Goal: Information Seeking & Learning: Find specific fact

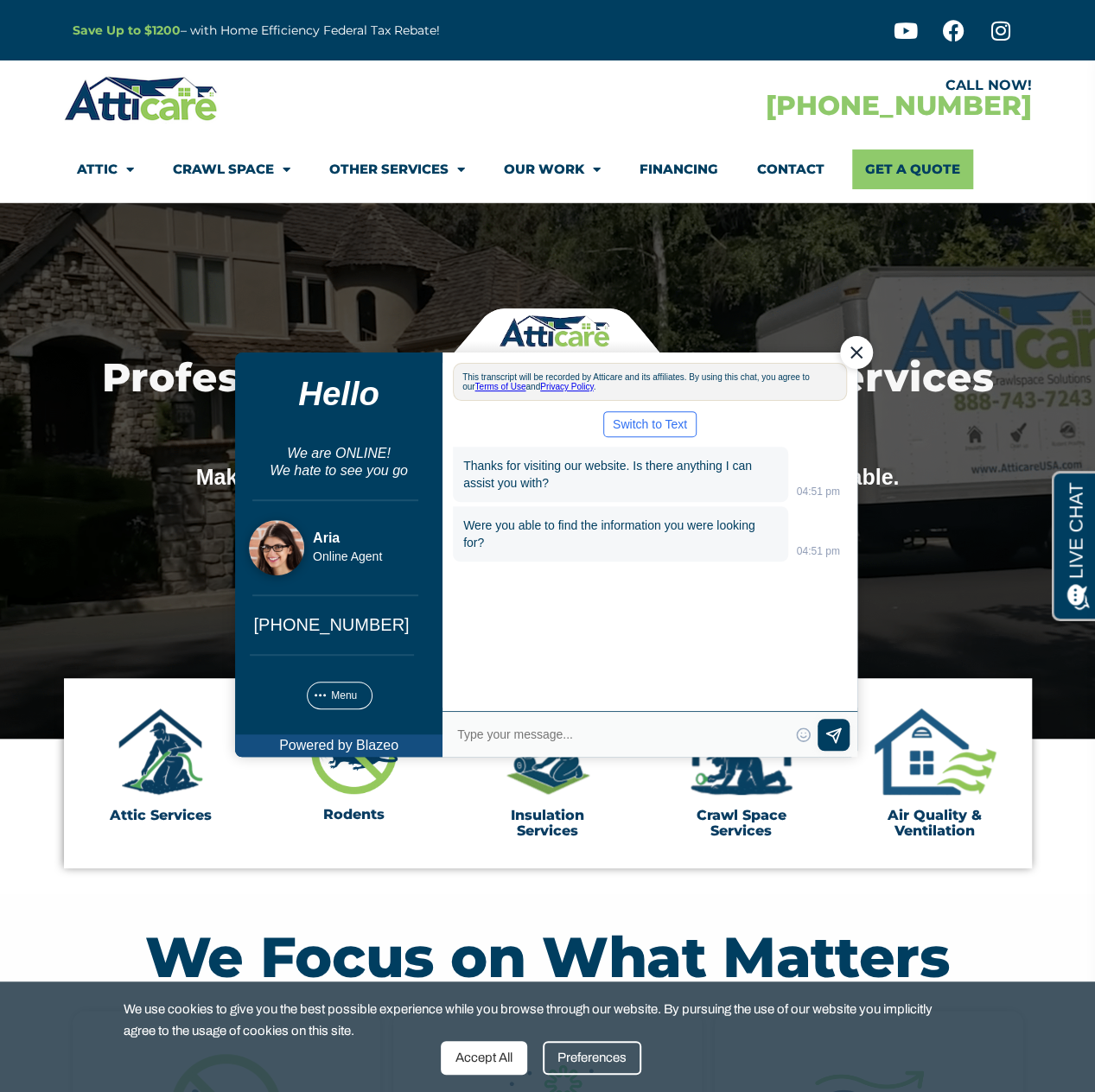
click at [581, 735] on textarea "Type your response and press Return or Send" at bounding box center [621, 734] width 334 height 24
type textarea "I need to find an old quote that was previously sent to me"
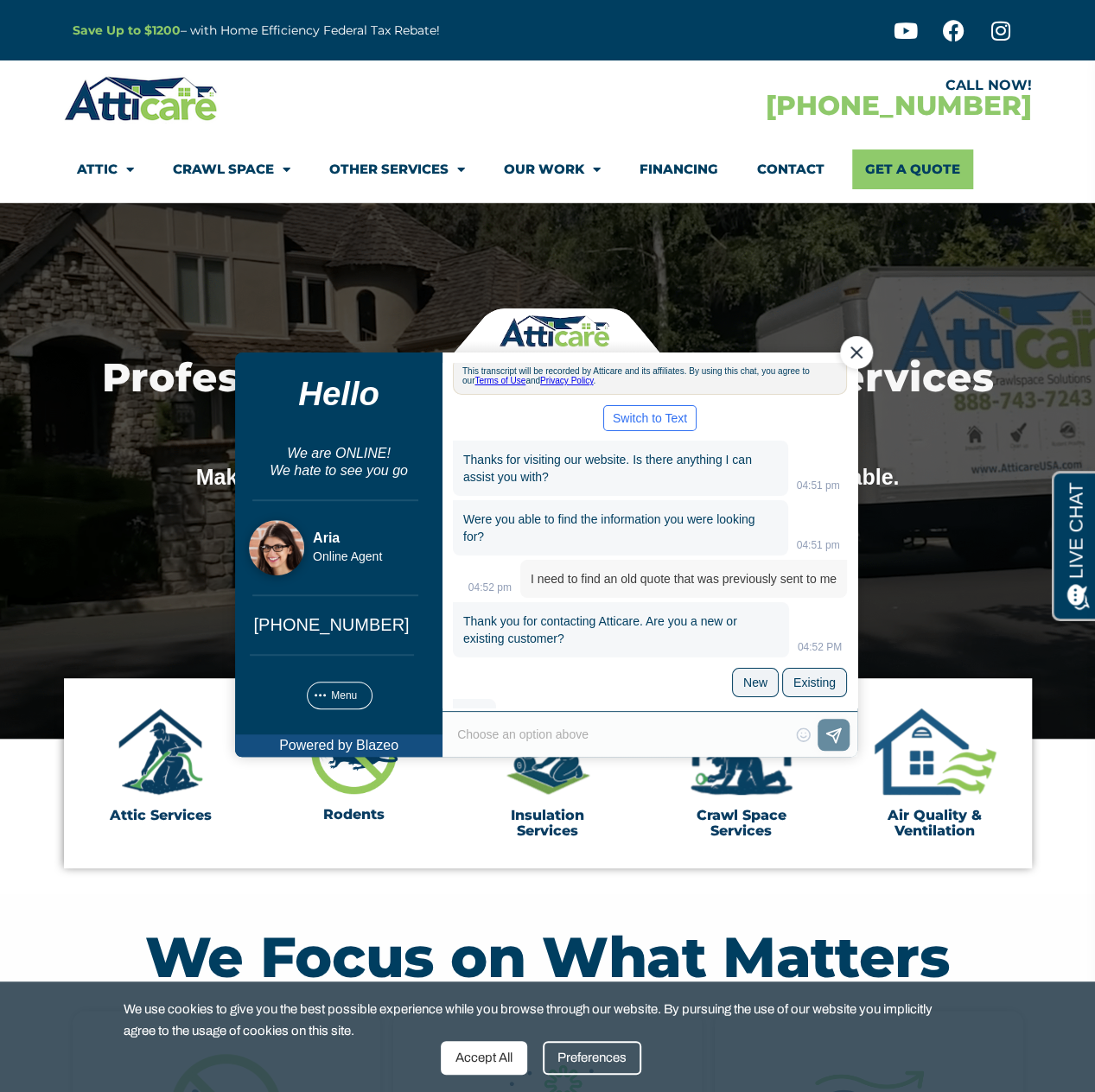
scroll to position [39, 0]
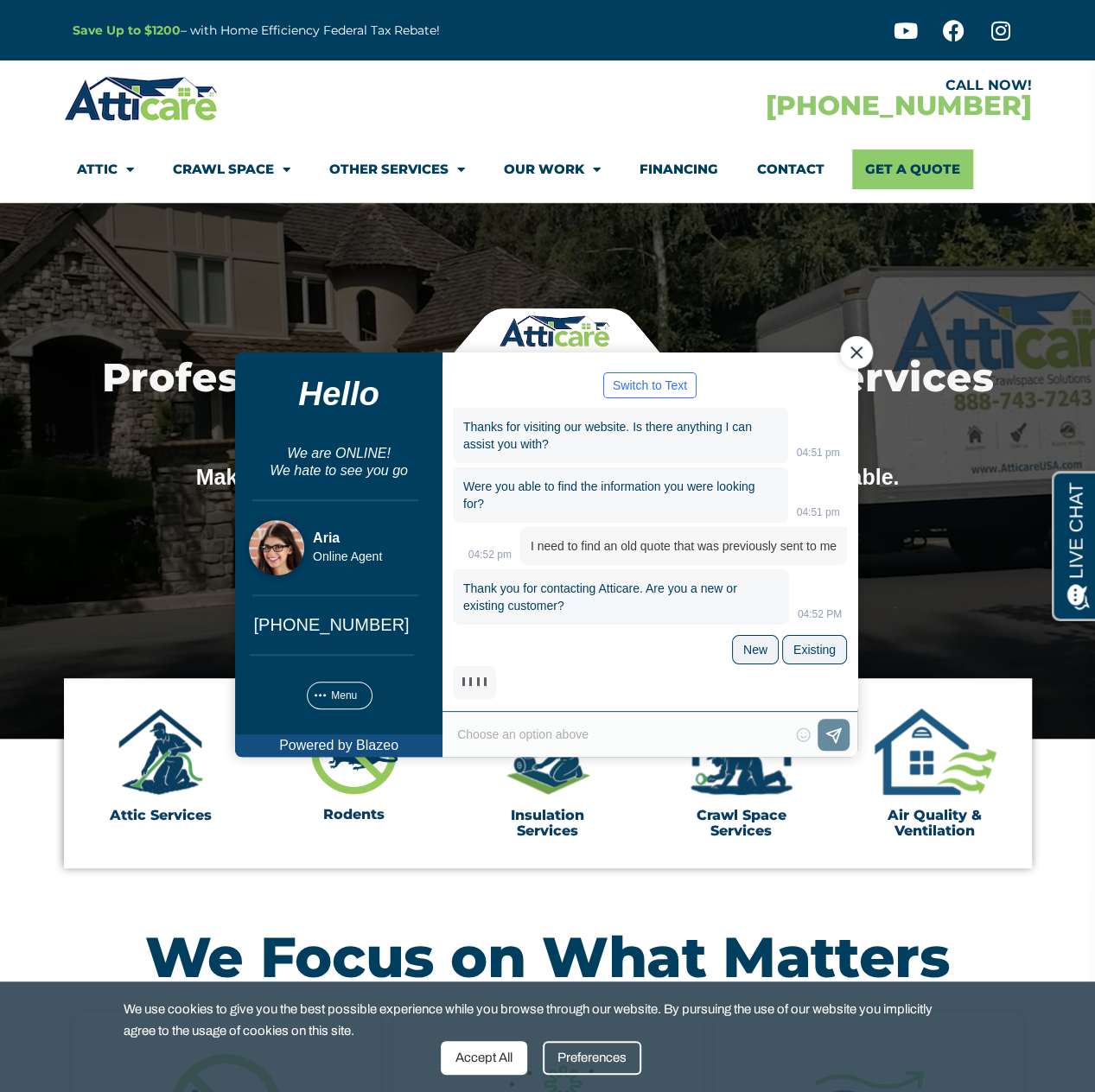
click at [645, 712] on div "Type your response and press Return or Send 😀 😁 😂 😃 😄 😅 😆 😇 😈 😉 😊 😋 😌 😍 😎 😏 😐 😑…" at bounding box center [649, 734] width 415 height 46
click at [635, 731] on div "Type your response and press Return or Send 😀 😁 😂 😃 😄 😅 😆 😇 😈 😉 😊 😋 😌 😍 😎 😏 😐 😑…" at bounding box center [649, 734] width 415 height 46
click at [545, 733] on div "Type your response and press Return or Send 😀 😁 😂 😃 😄 😅 😆 😇 😈 😉 😊 😋 😌 😍 😎 😏 😐 😑…" at bounding box center [649, 734] width 415 height 46
click at [487, 680] on div at bounding box center [473, 682] width 43 height 34
click at [759, 654] on div "New" at bounding box center [753, 649] width 24 height 14
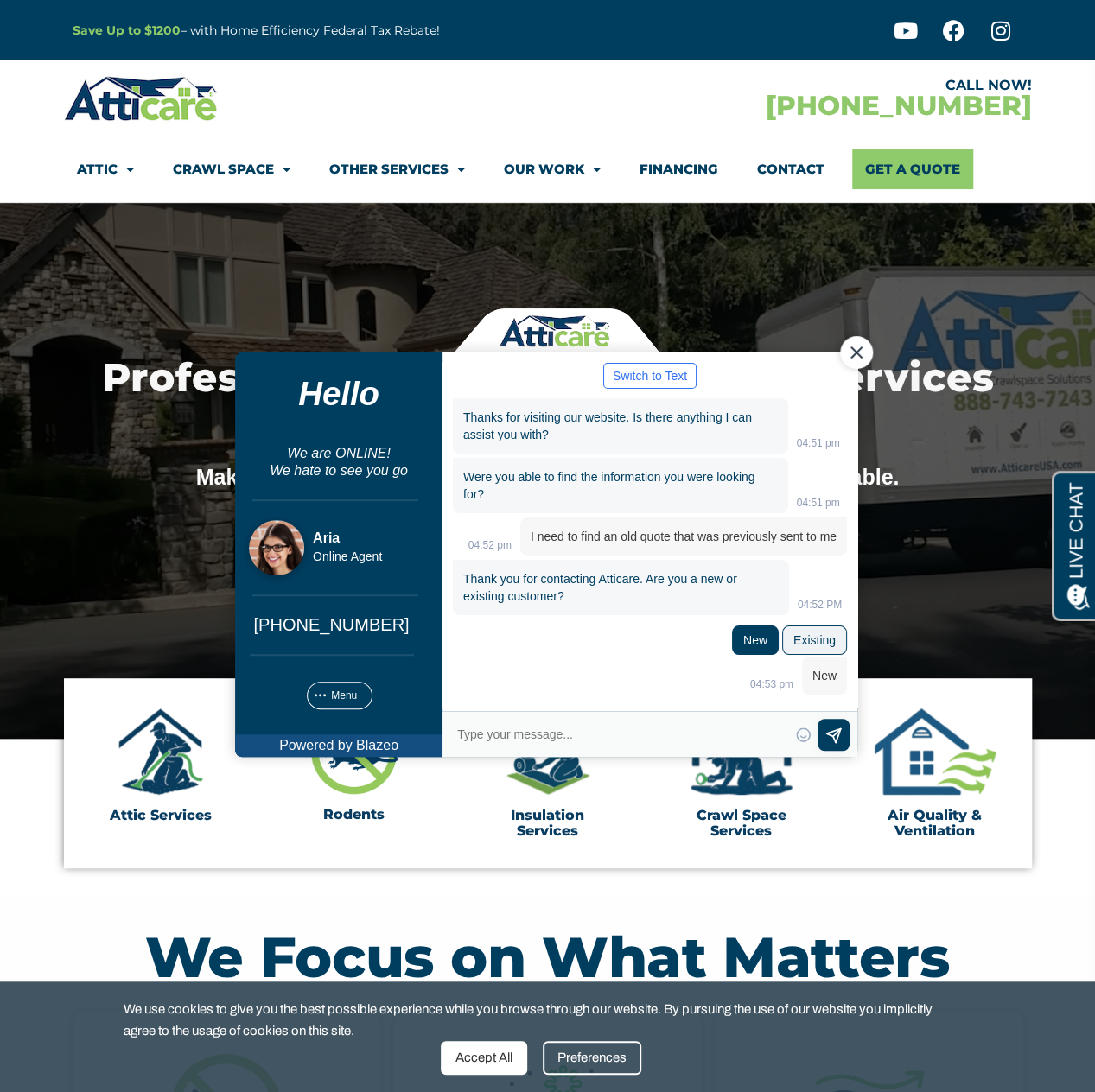
scroll to position [12, 0]
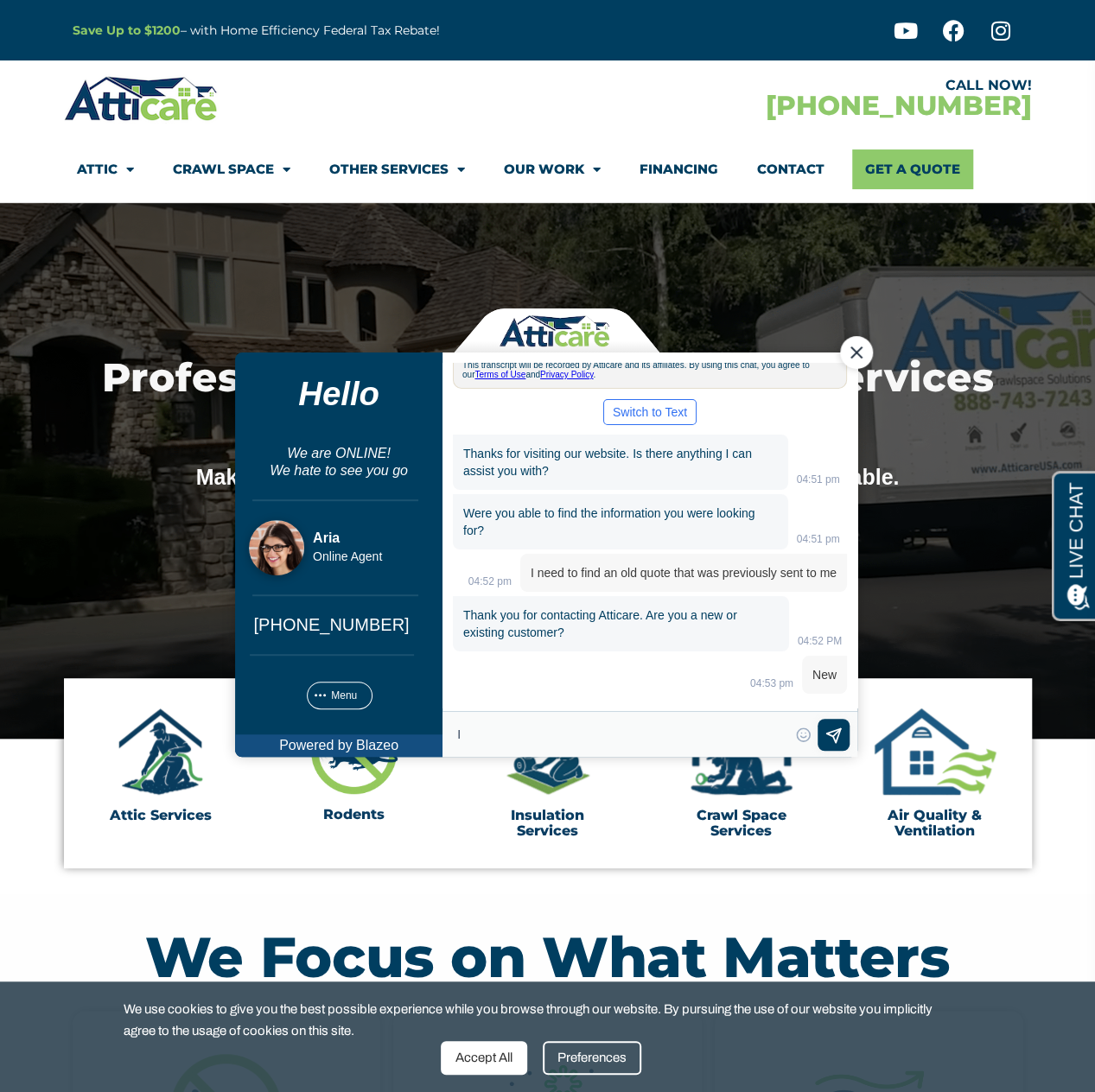
type textarea "I"
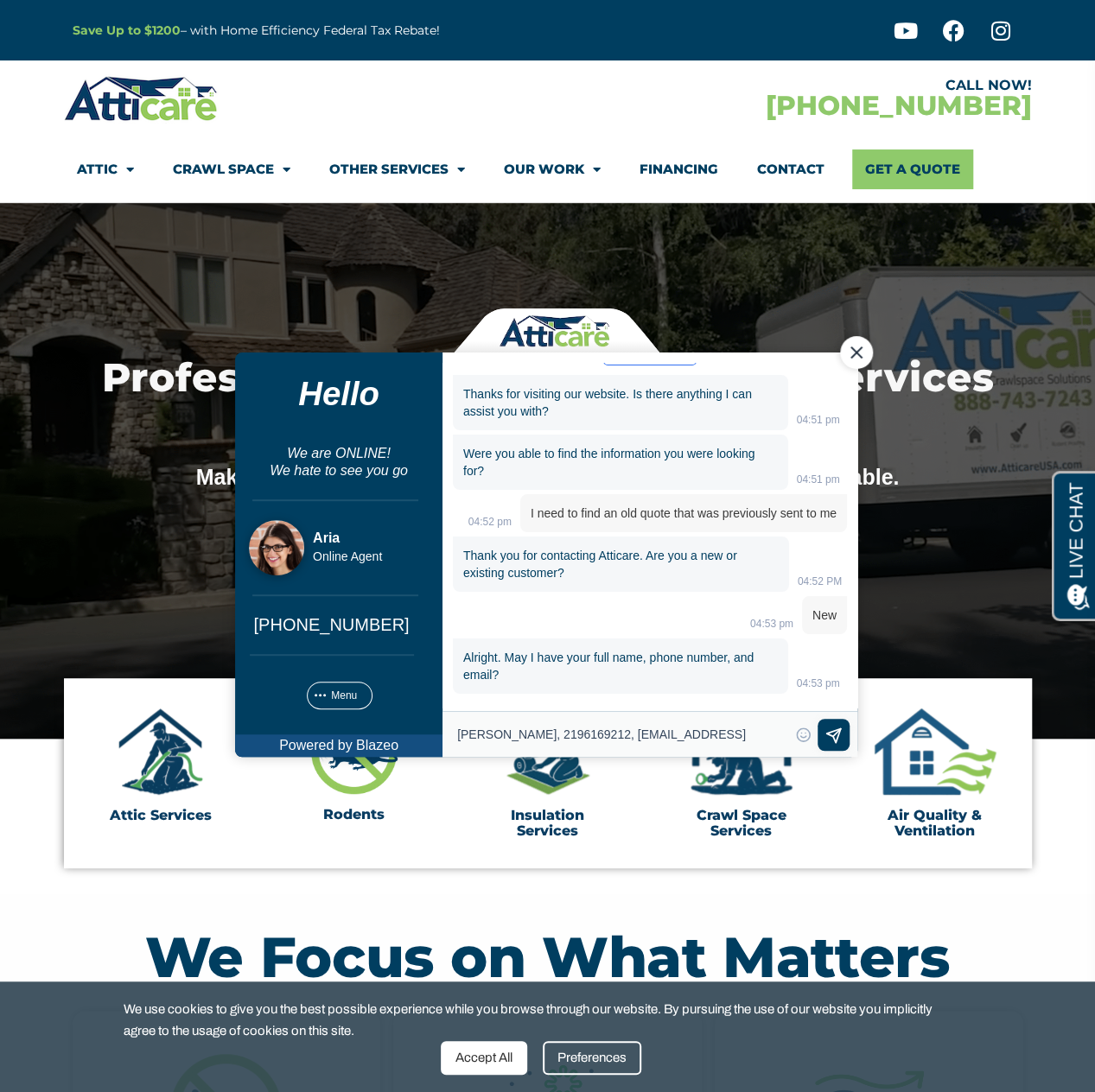
type textarea "[PERSON_NAME], 2196169212, [EMAIL_ADDRESS][DOMAIN_NAME]"
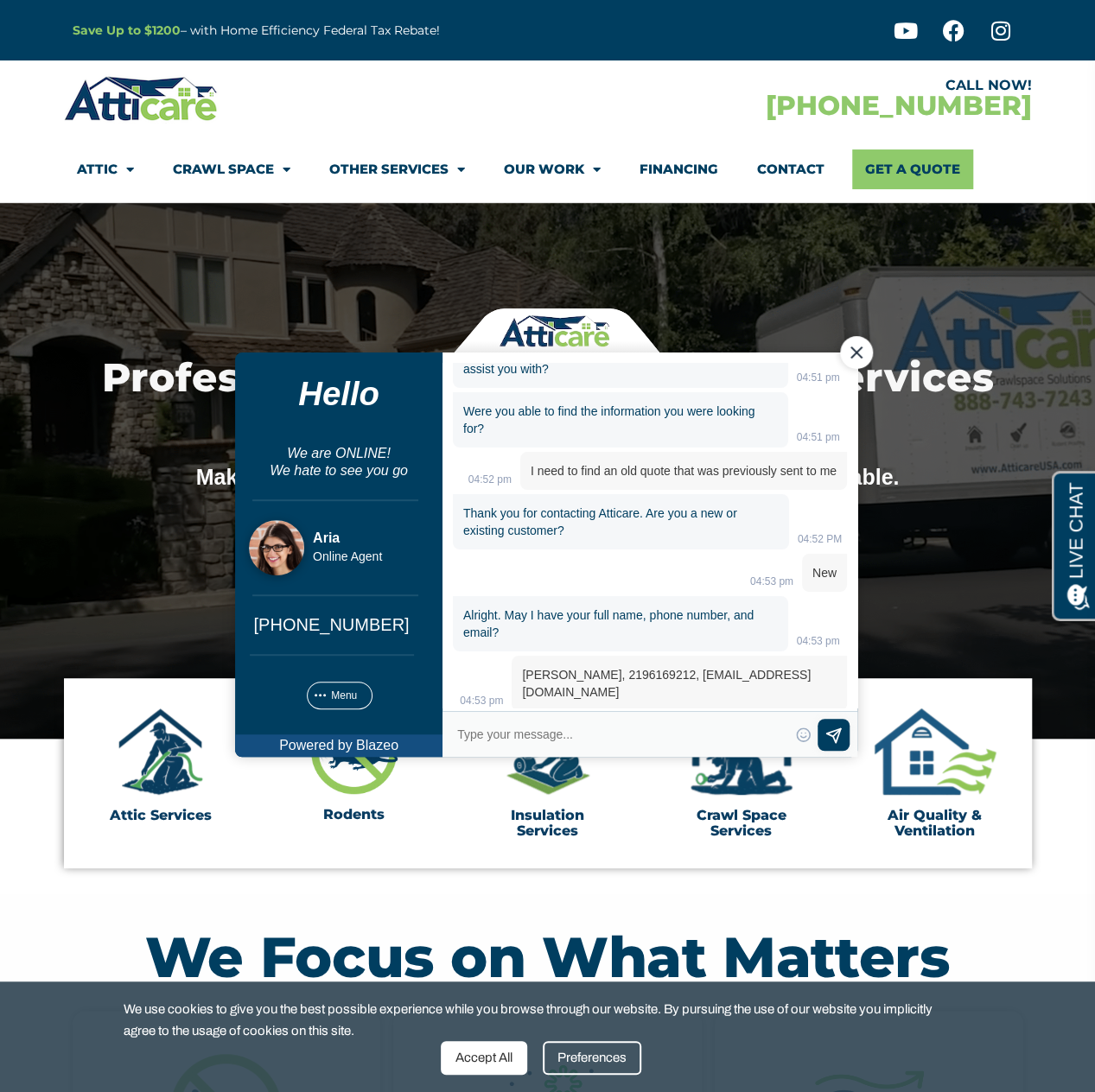
scroll to position [157, 0]
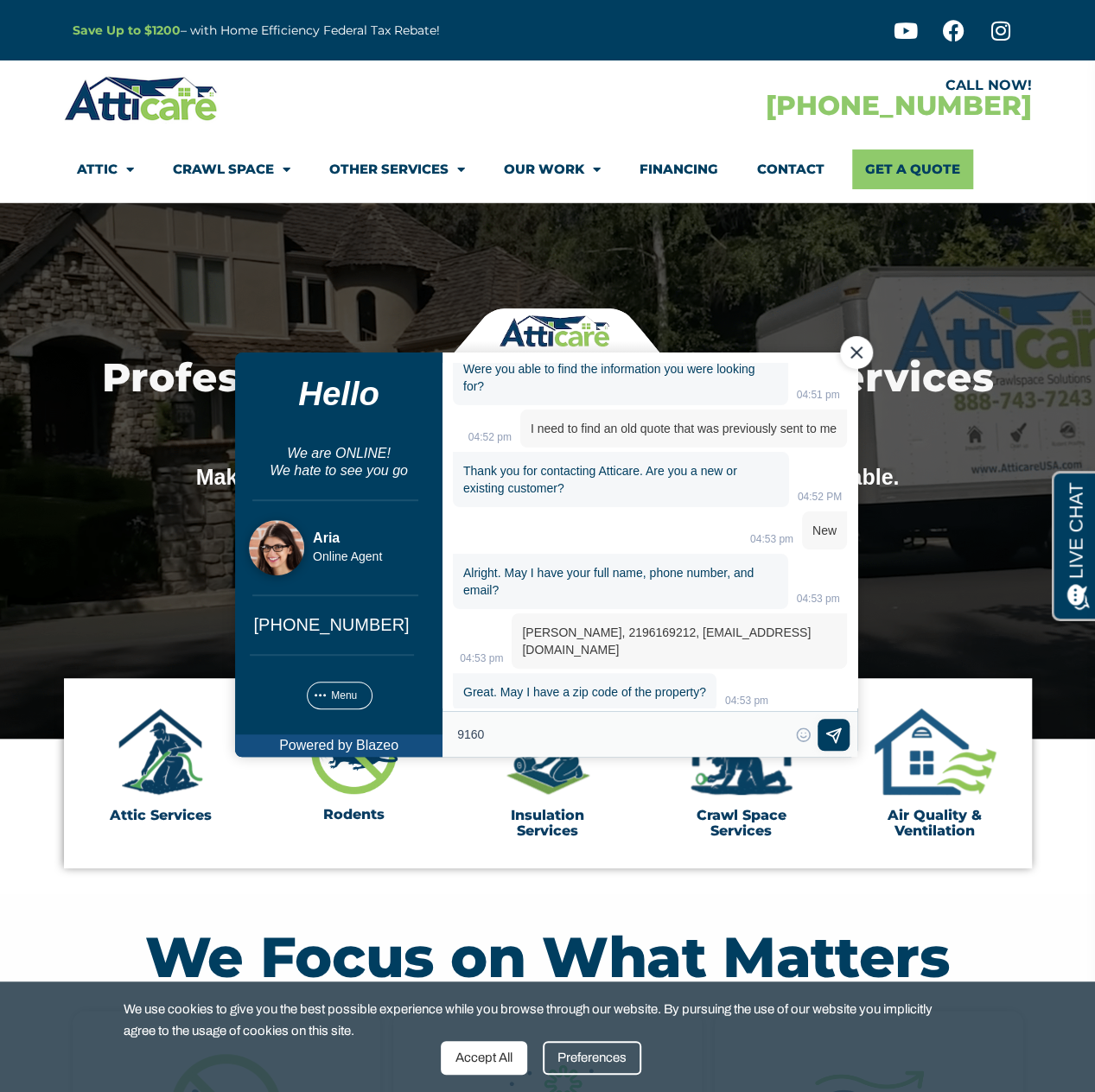
type textarea "91607"
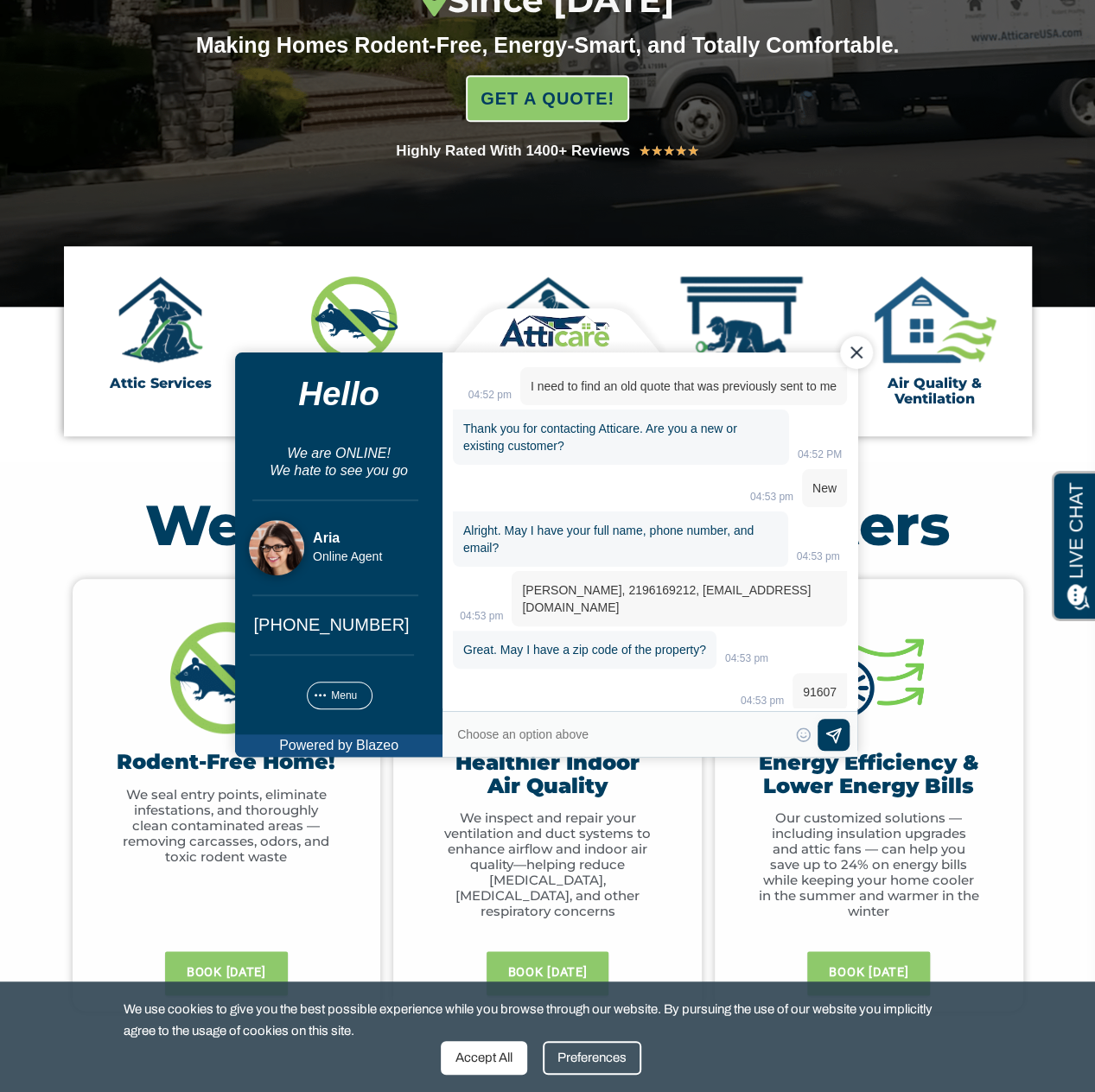
scroll to position [345, 0]
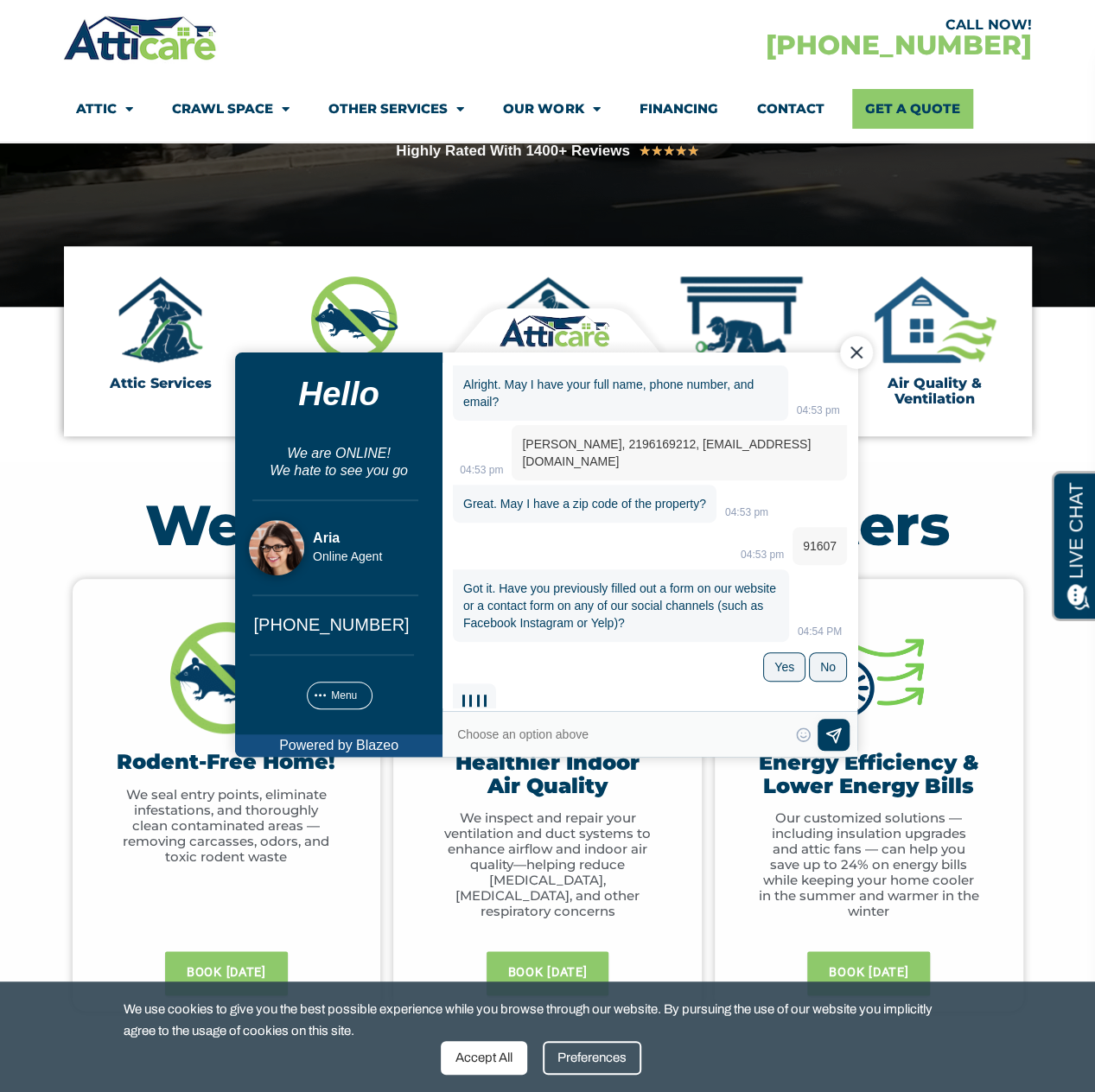
click at [647, 654] on div "Got it. Have you previously filled out a form on our website or a contact form …" at bounding box center [648, 626] width 394 height 114
click at [569, 733] on textarea "Type your response and press Return or Send" at bounding box center [621, 734] width 334 height 24
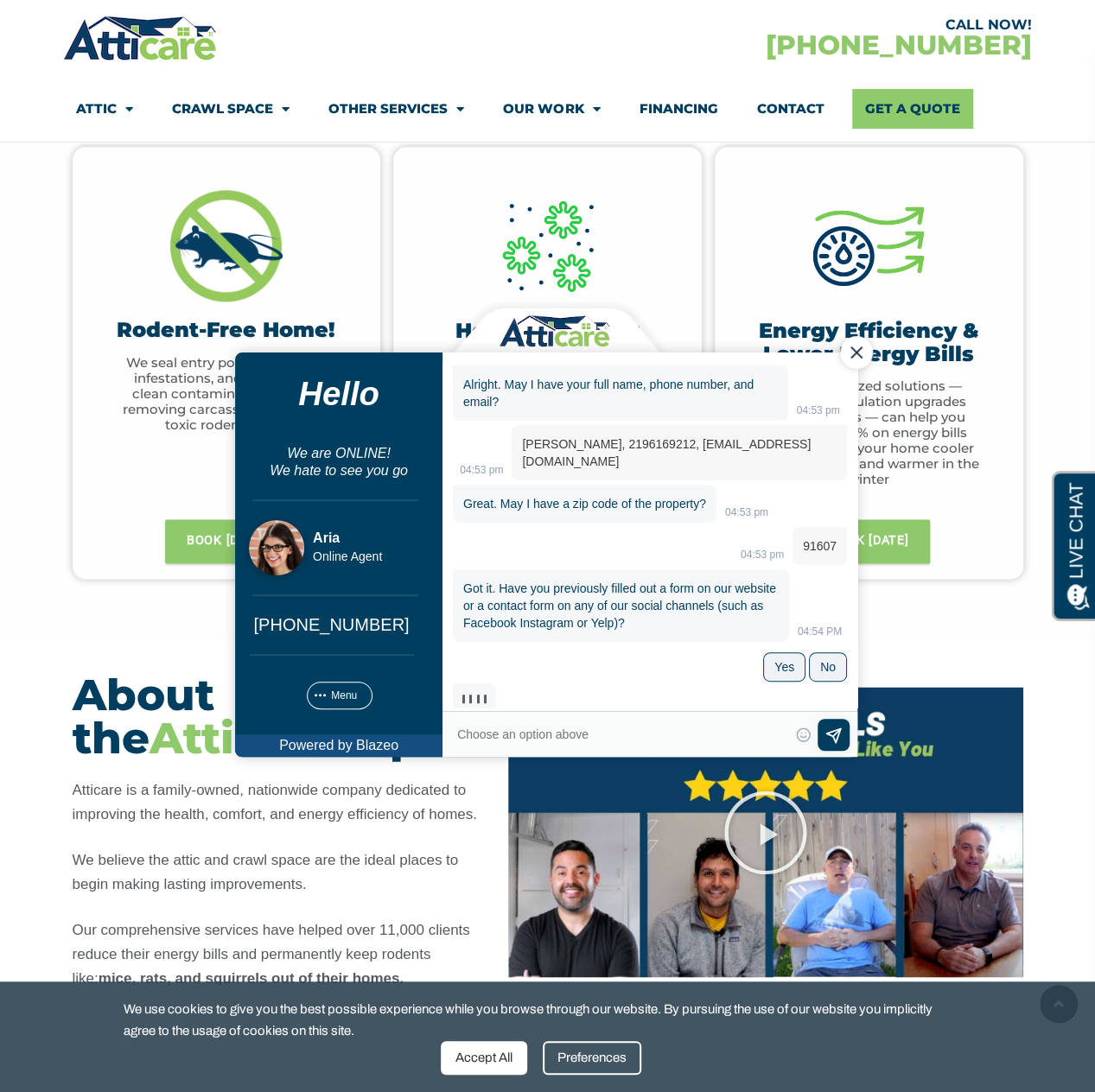
scroll to position [0, 0]
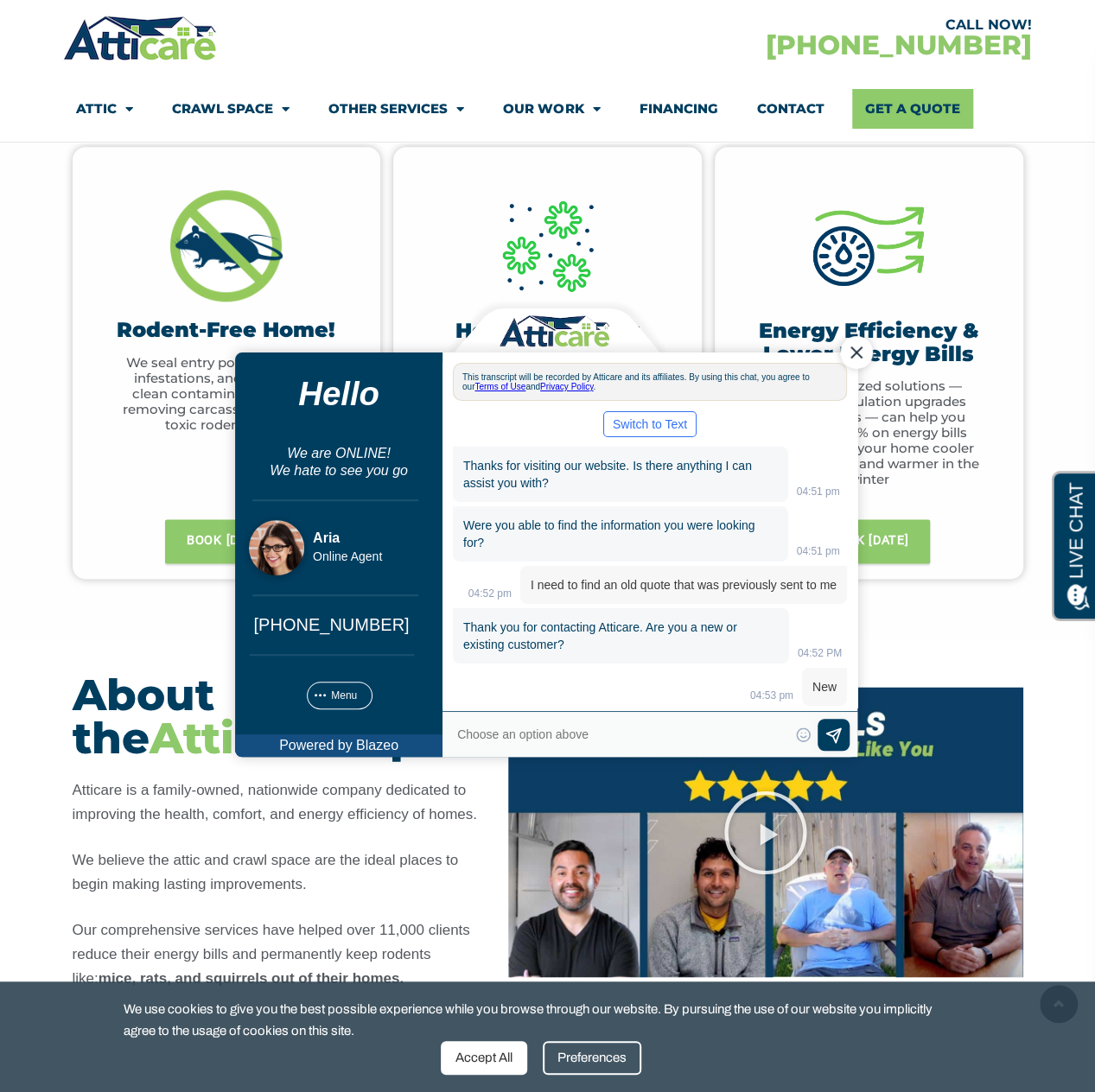
click at [630, 737] on textarea "Type your response and press Return or Send" at bounding box center [621, 734] width 334 height 24
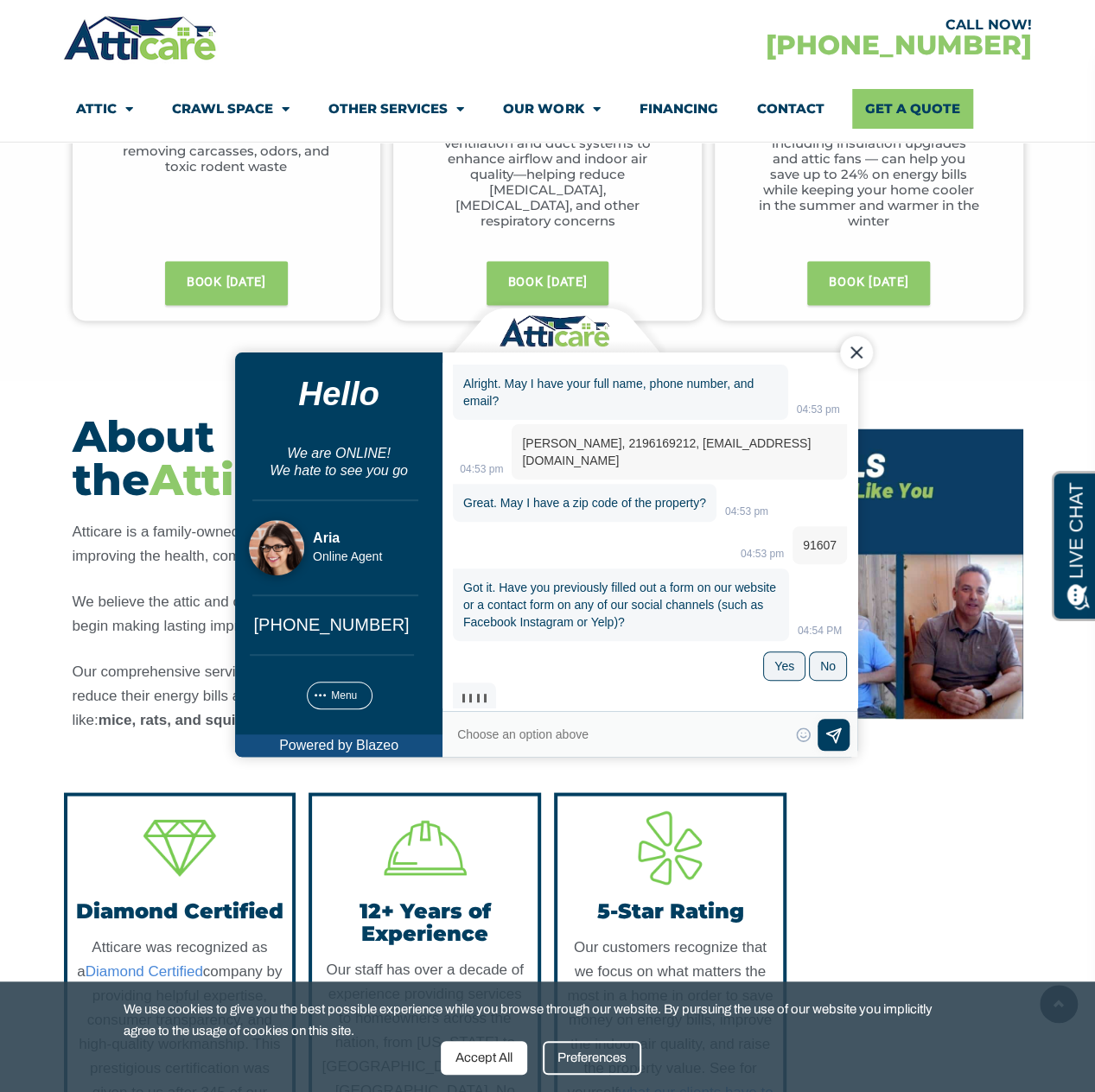
scroll to position [1123, 0]
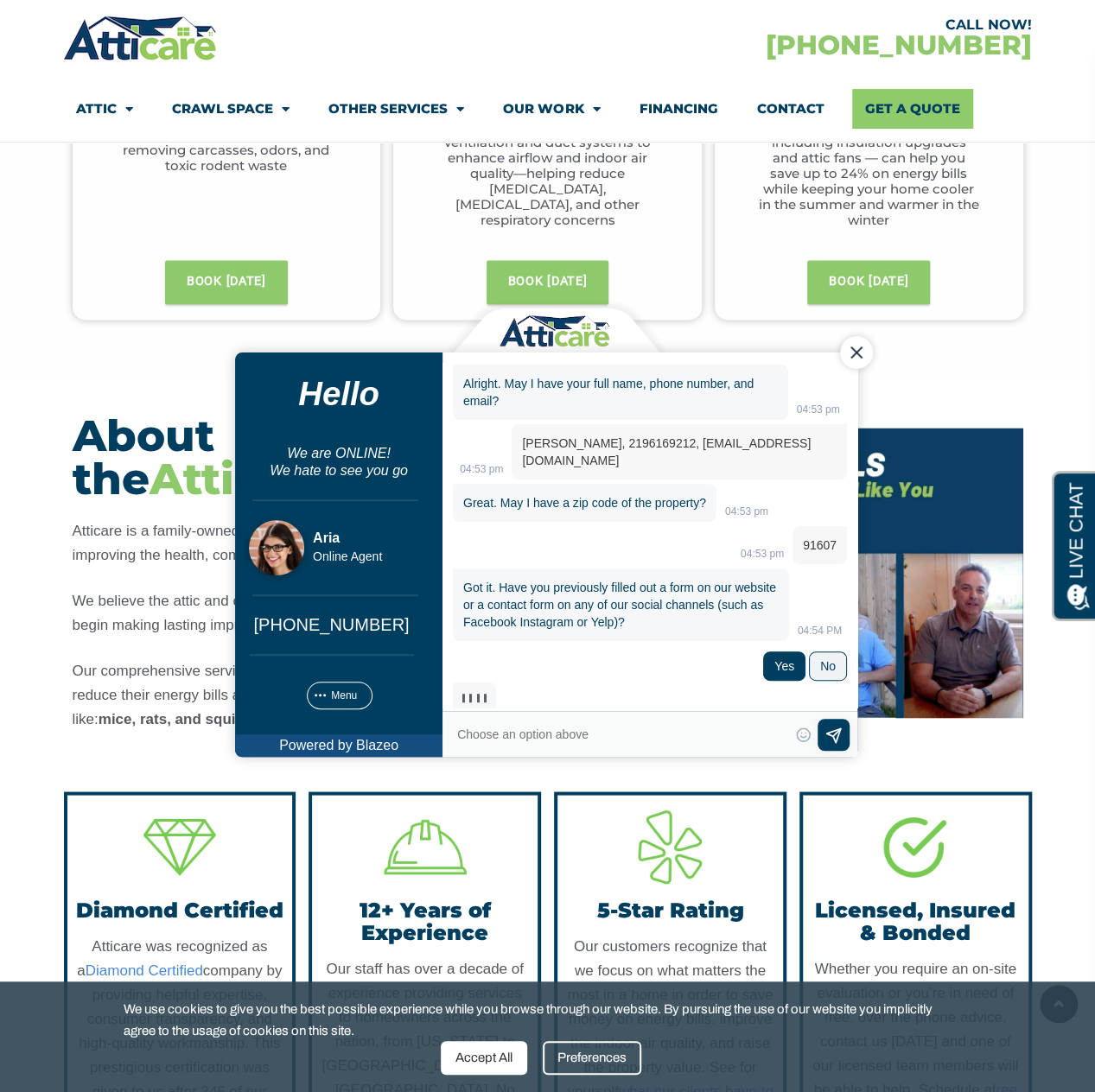
click at [775, 659] on div "Yes" at bounding box center [783, 666] width 19 height 14
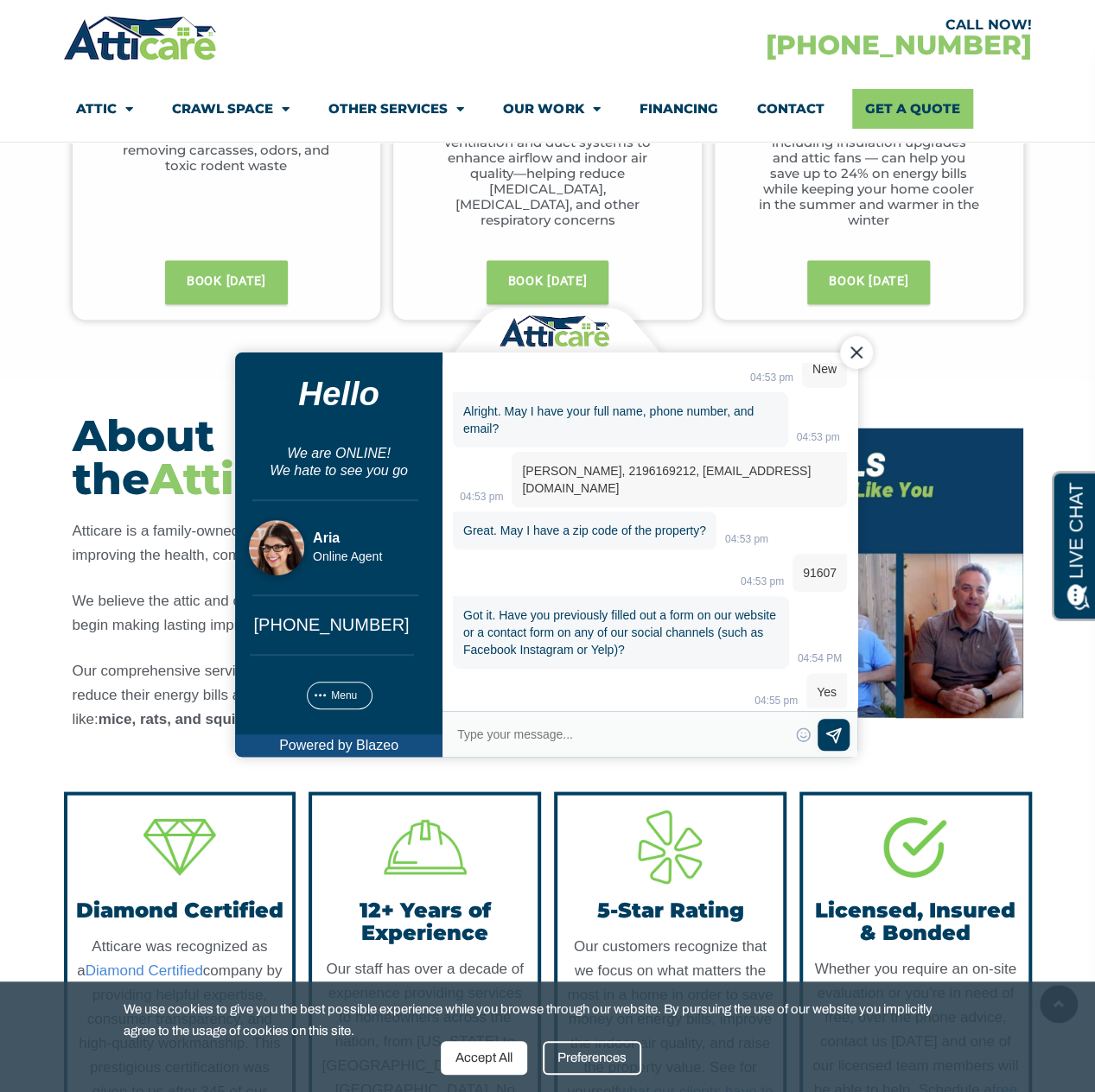
scroll to position [396, 0]
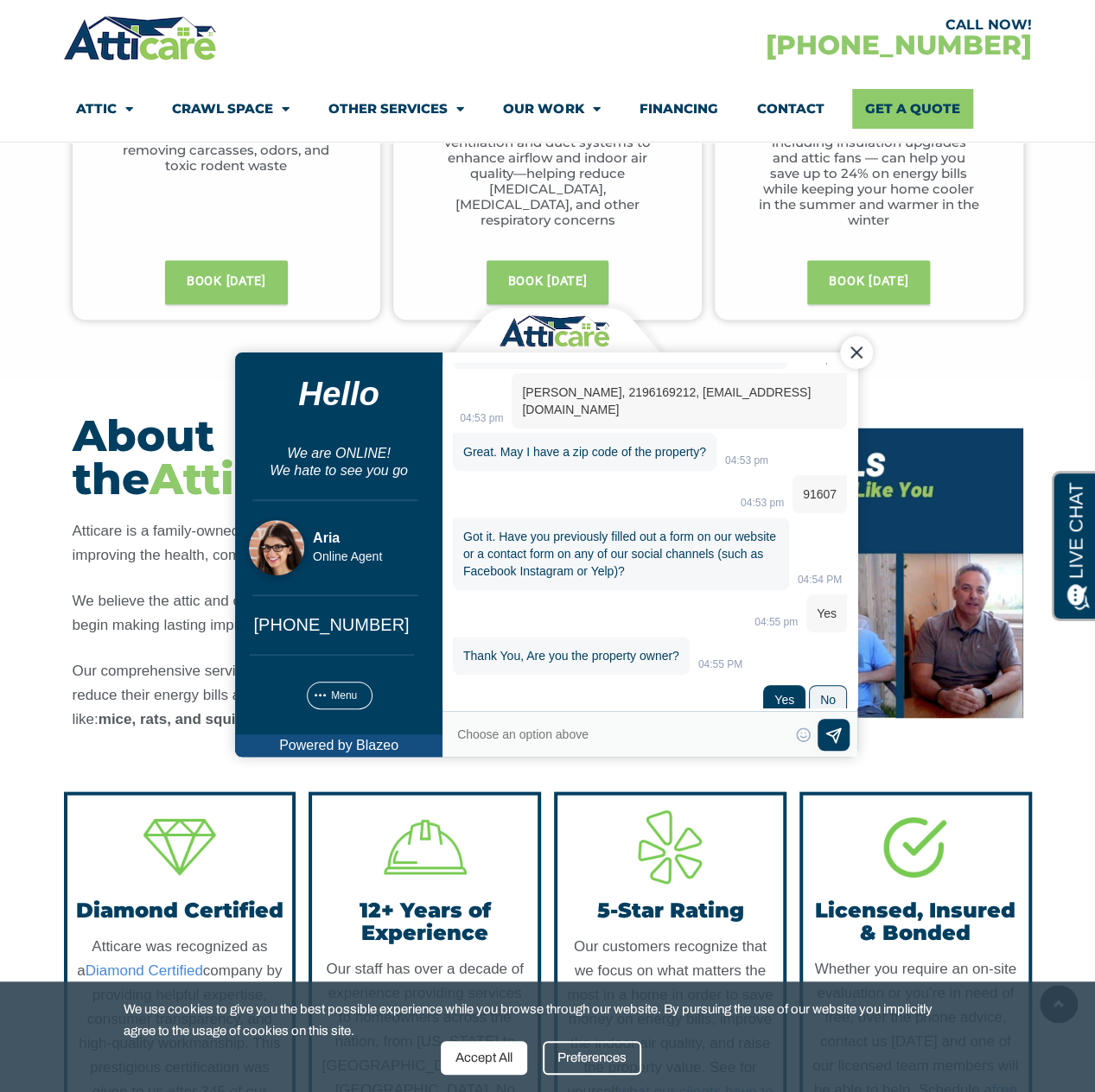
click at [775, 693] on div "Yes" at bounding box center [783, 700] width 19 height 14
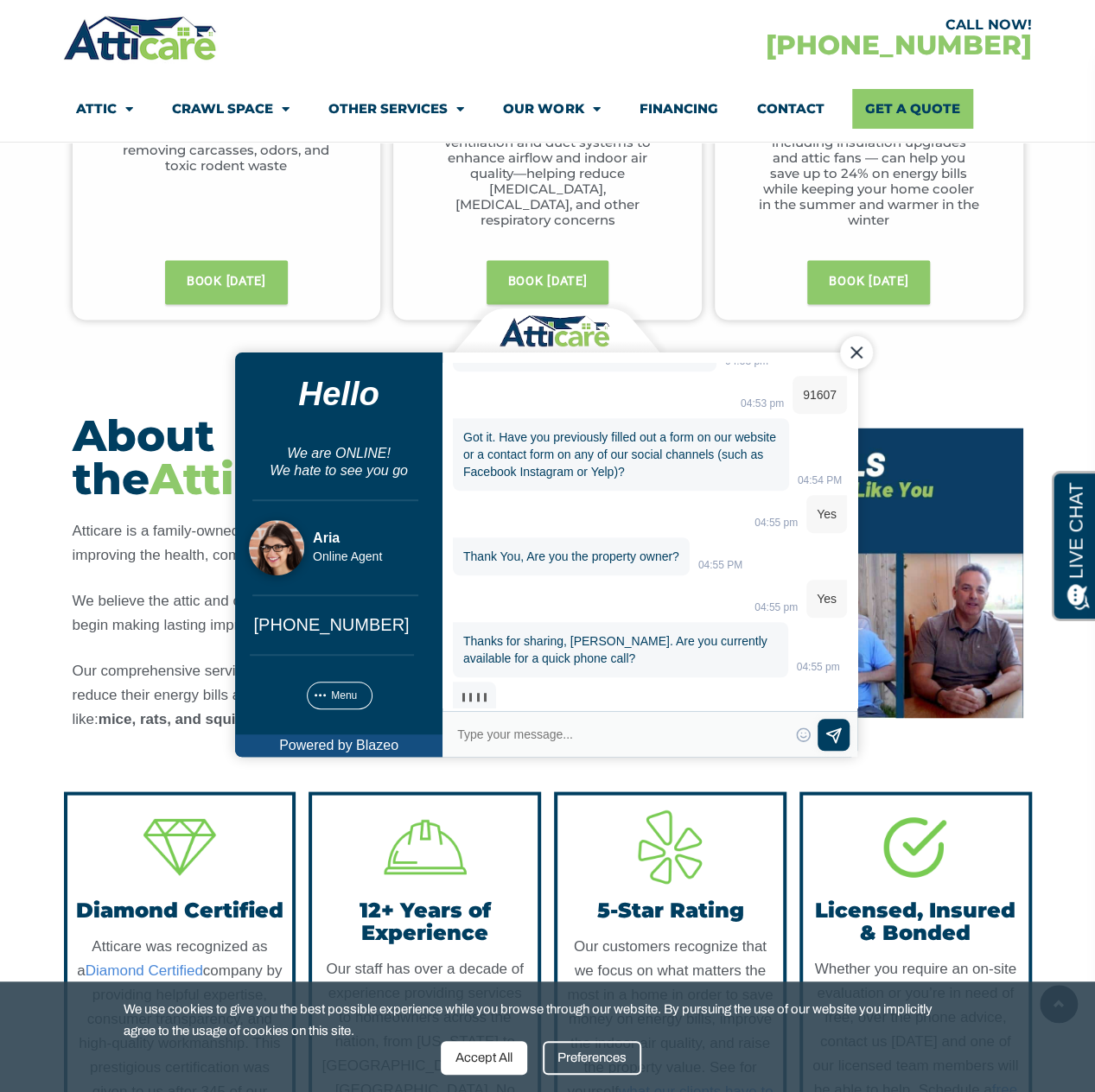
scroll to position [495, 0]
click at [604, 680] on div "This transcript will be recorded by Atticare and its affiliates. By using this …" at bounding box center [649, 535] width 415 height 345
click at [581, 735] on textarea "Type your response and press Return or Send" at bounding box center [621, 734] width 334 height 24
type textarea "sure"
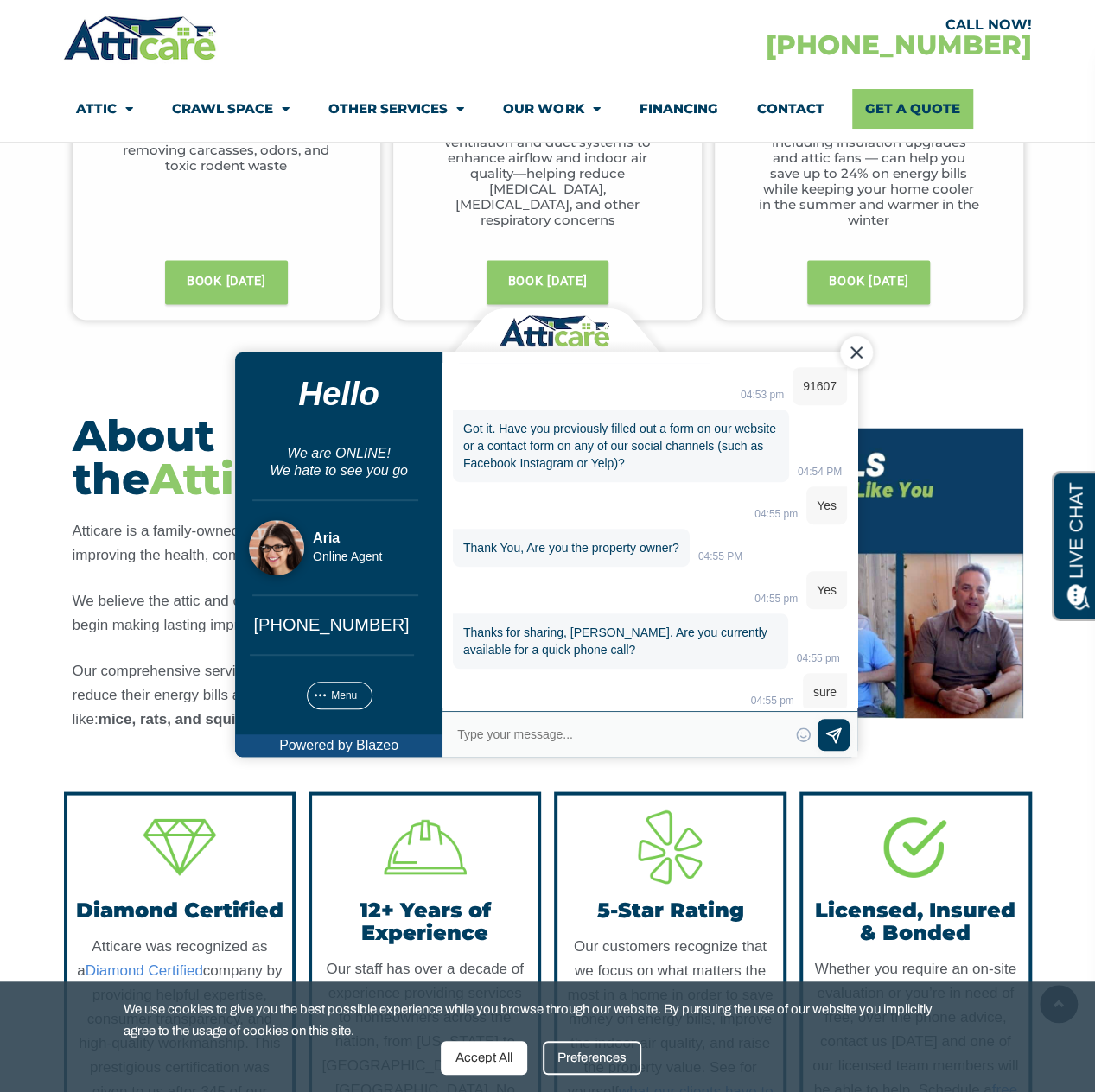
scroll to position [547, 0]
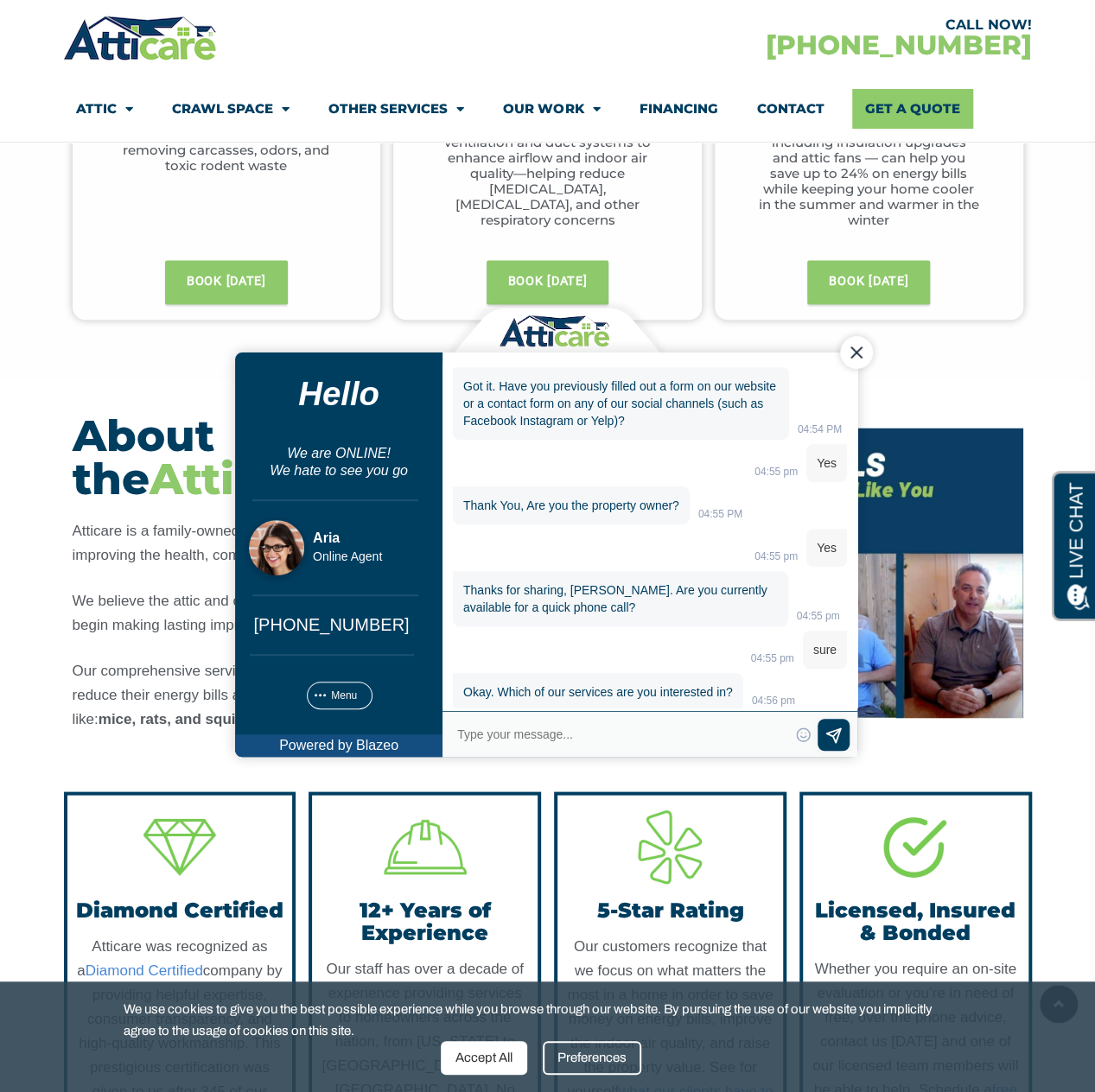
click at [582, 732] on textarea "Type your response and press Return or Send" at bounding box center [621, 734] width 334 height 24
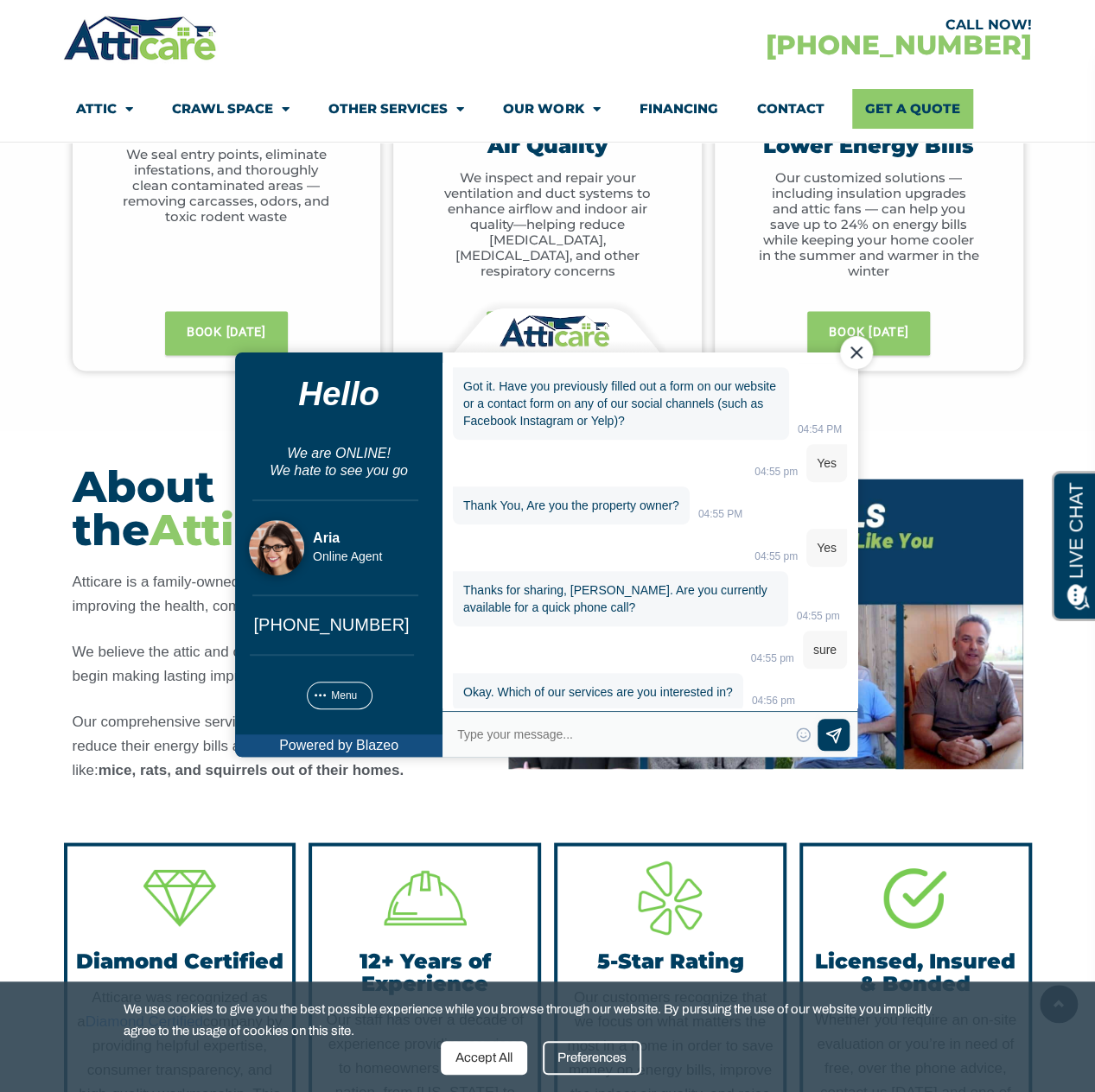
scroll to position [1210, 0]
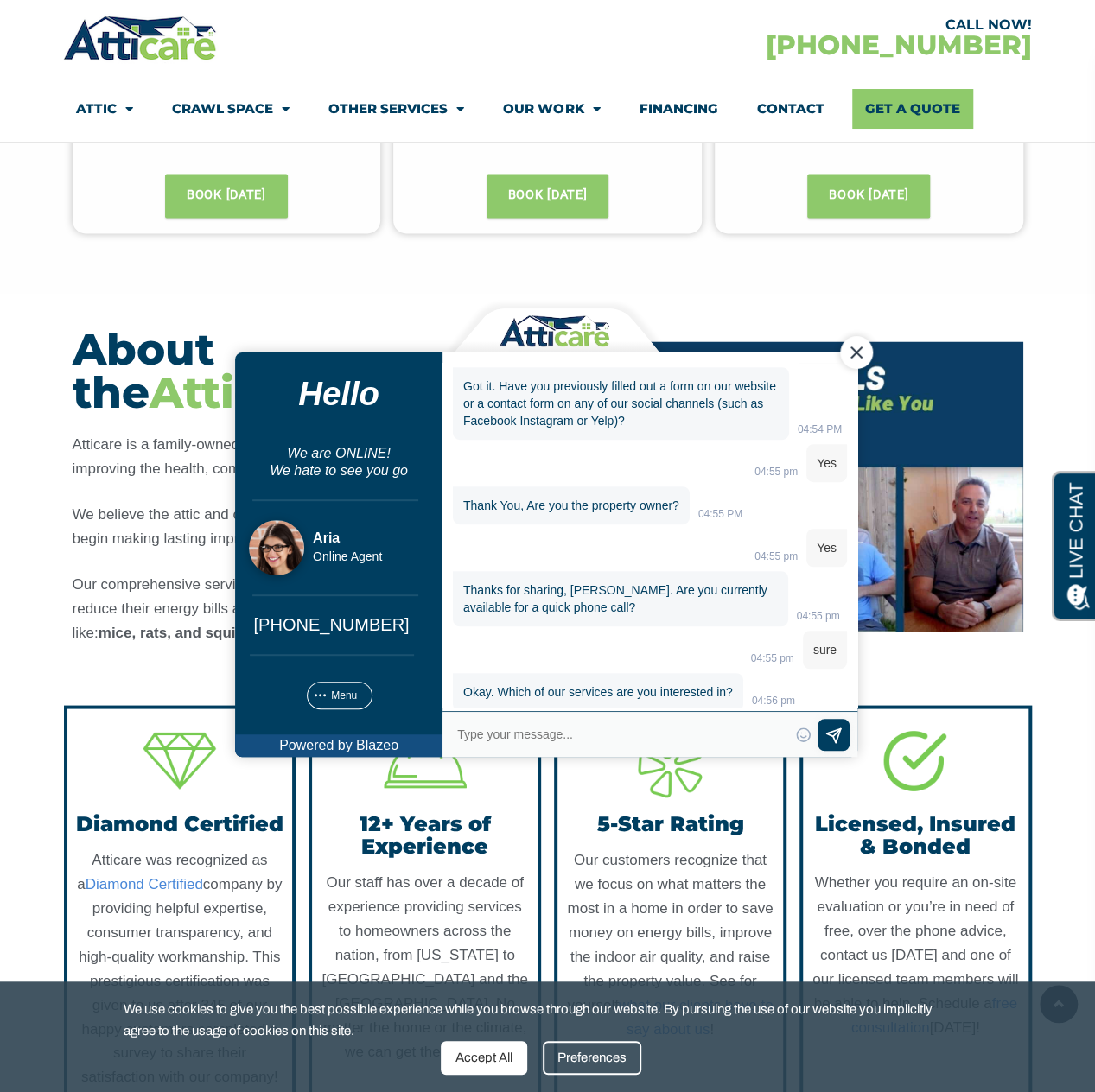
click at [588, 729] on textarea "Type your response and press Return or Send" at bounding box center [621, 734] width 334 height 24
type textarea "I am looking for an old quote your company had given me a few months ago"
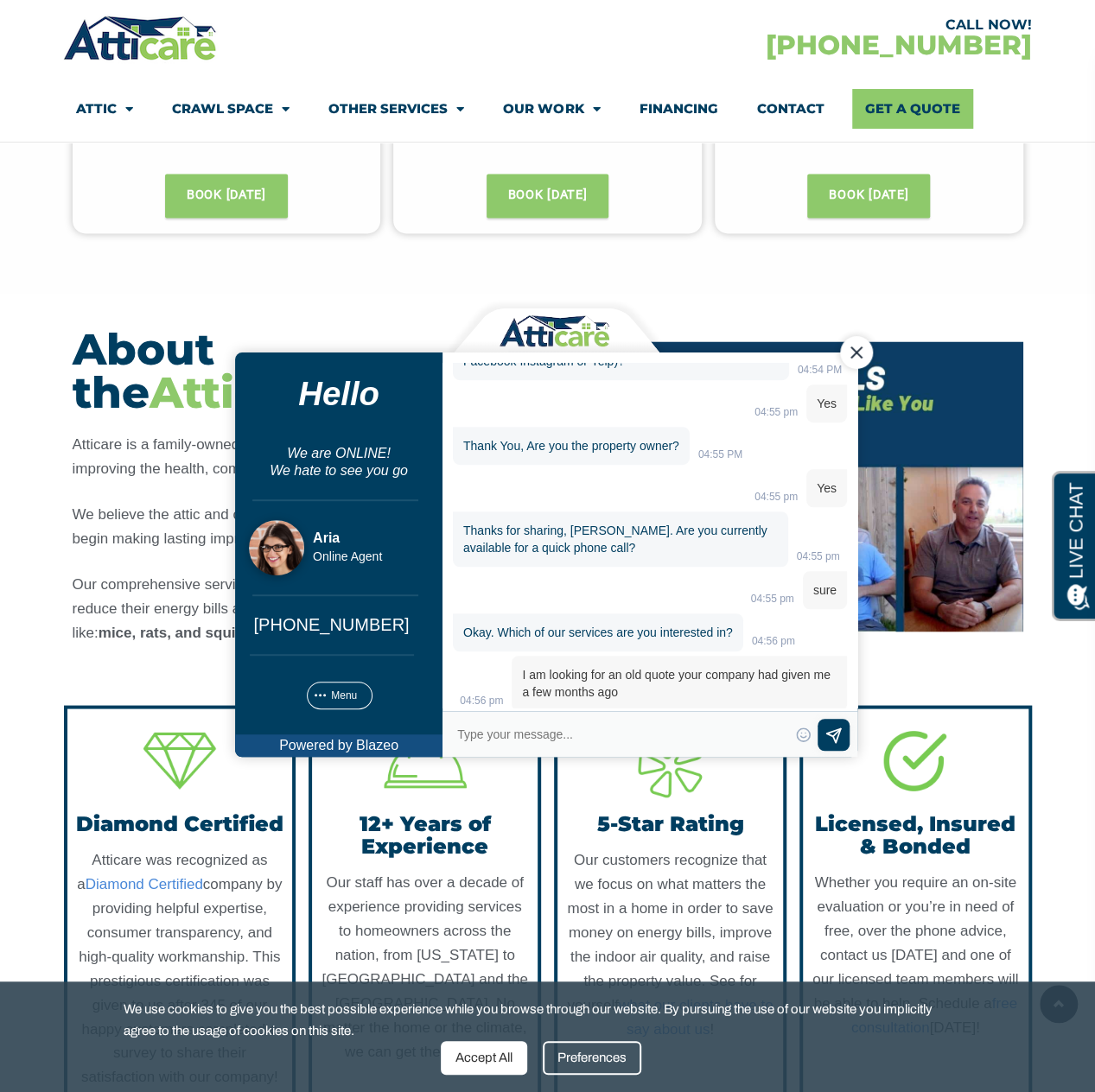
click at [614, 669] on p "I am looking for an old quote your company had given me a few months ago" at bounding box center [678, 683] width 335 height 55
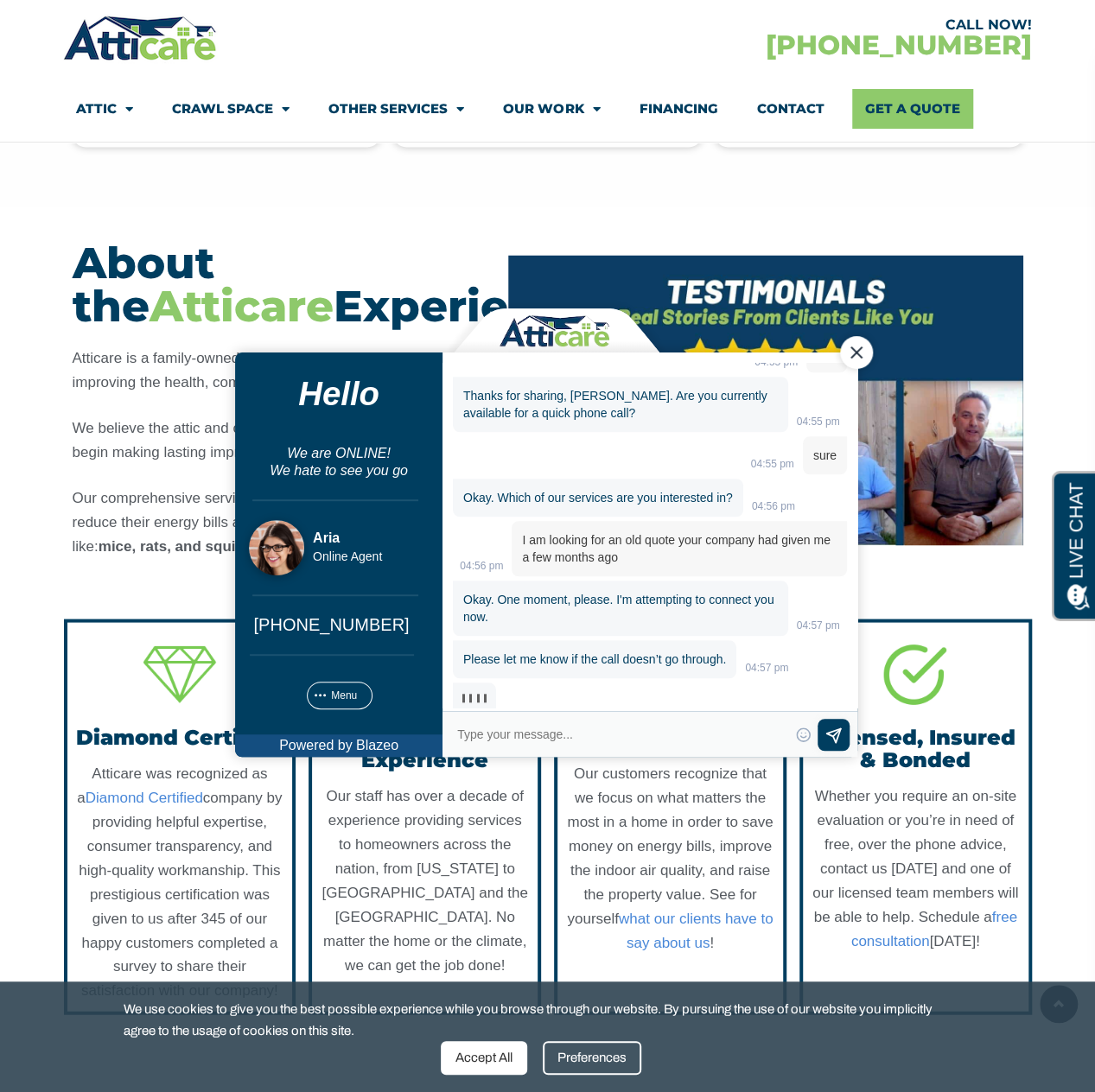
scroll to position [768, 0]
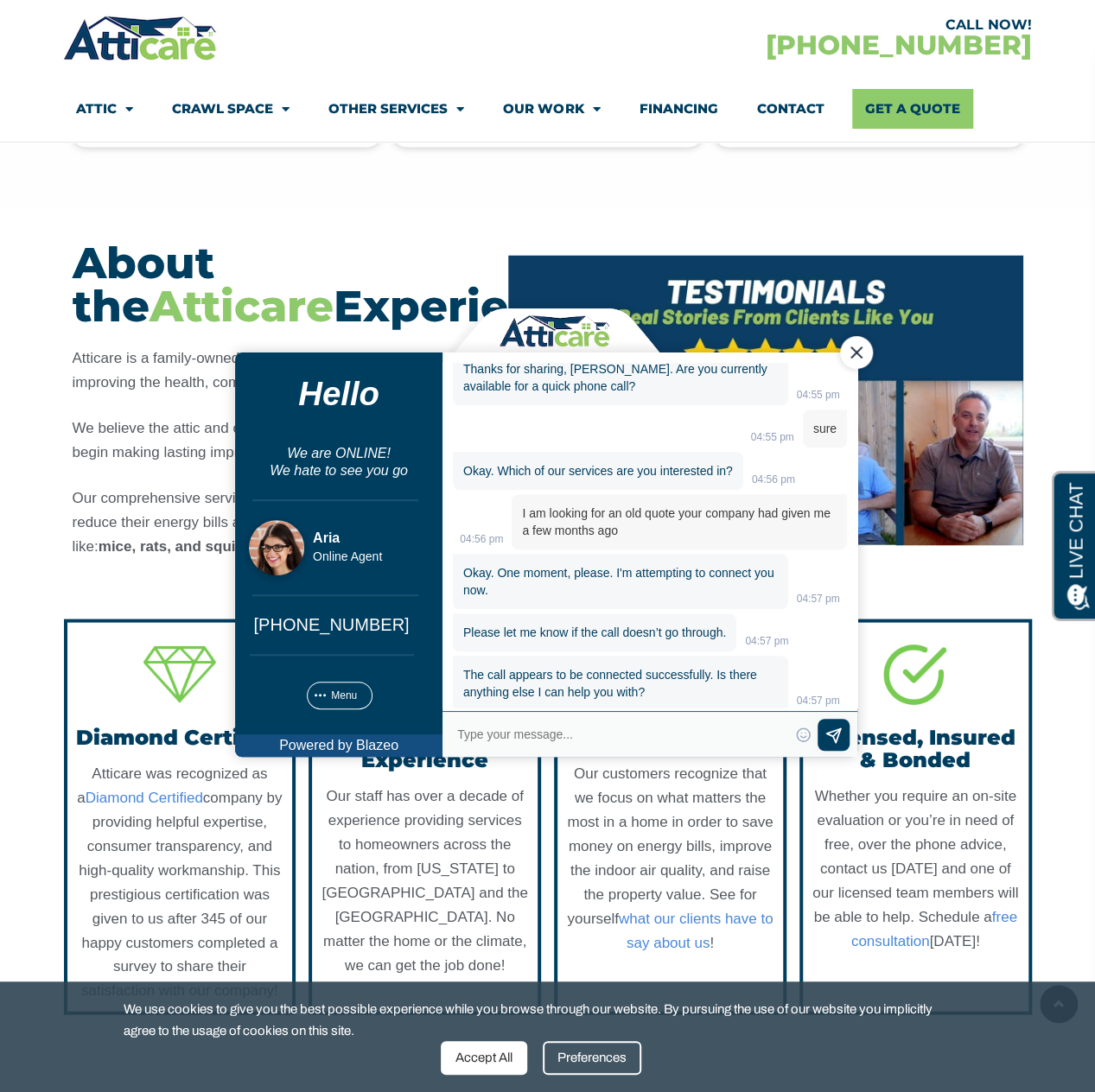
click at [578, 727] on textarea "Type your response and press Return or Send" at bounding box center [621, 734] width 334 height 24
type textarea "n"
type textarea "I am hearing it ring now, will let you know if it connects"
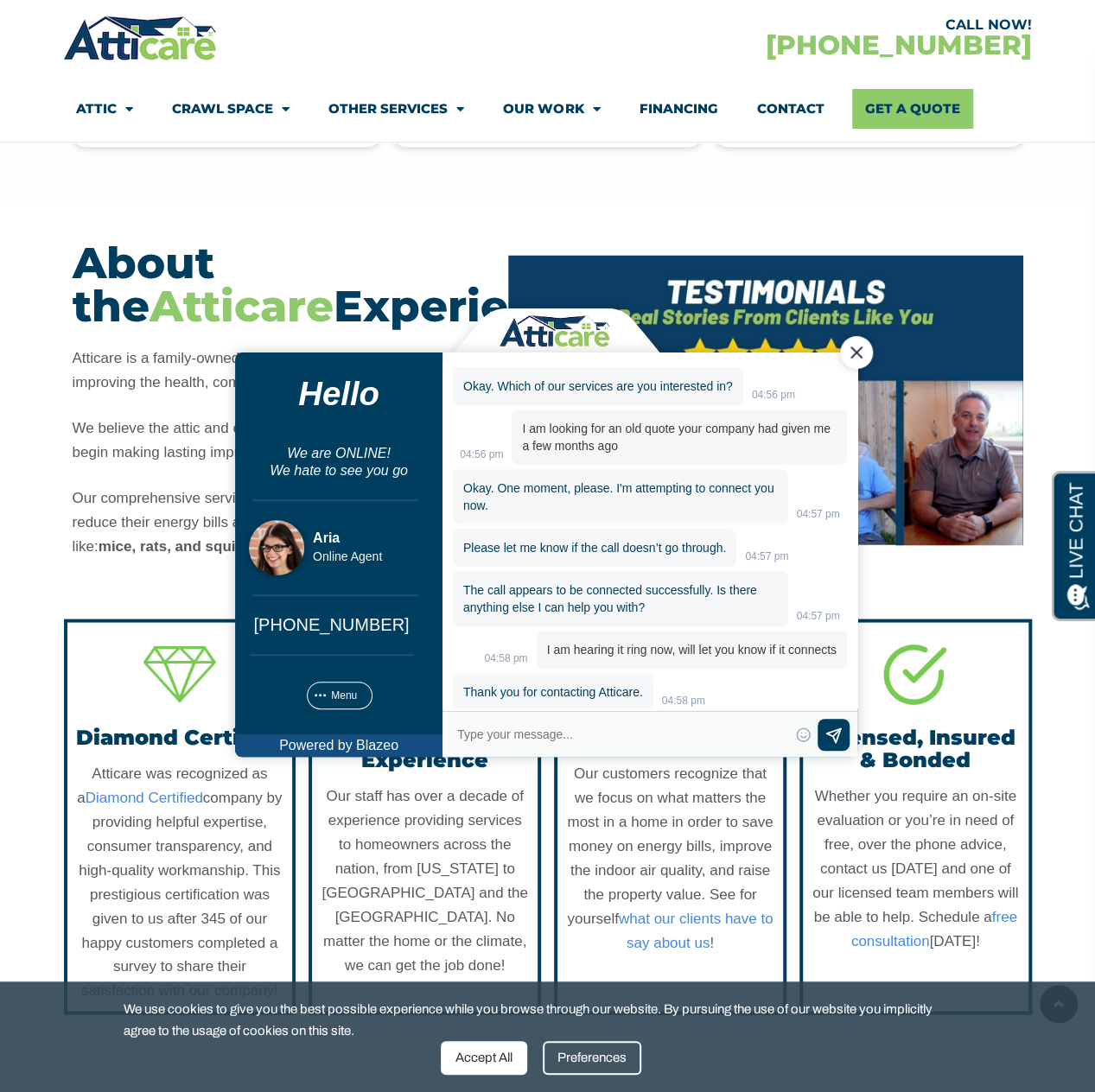
scroll to position [845, 0]
